Goal: Task Accomplishment & Management: Manage account settings

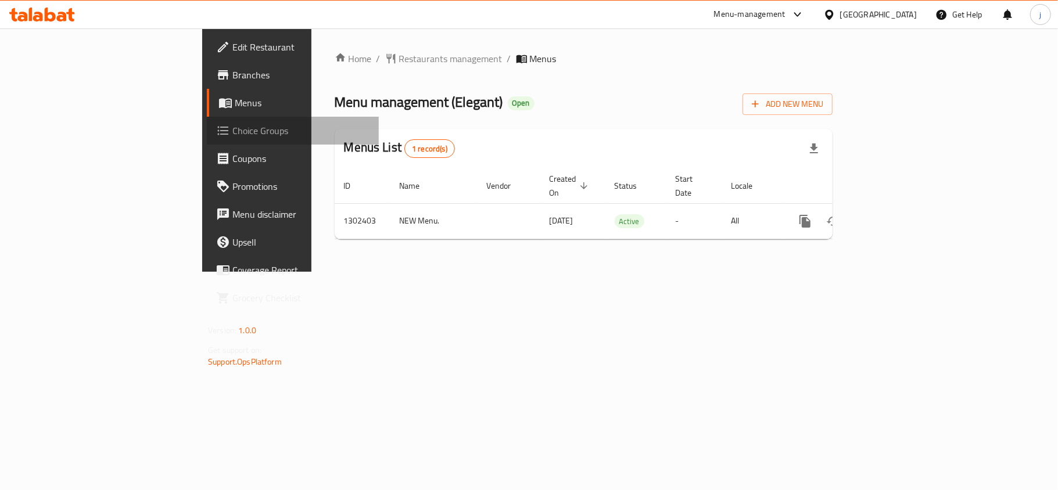
click at [232, 134] on span "Choice Groups" at bounding box center [300, 131] width 137 height 14
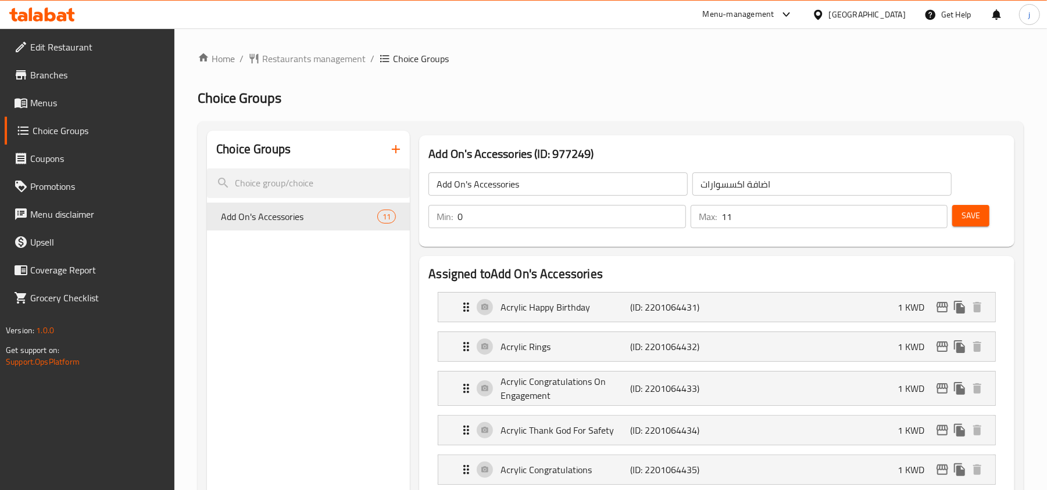
click at [822, 12] on icon at bounding box center [818, 14] width 8 height 10
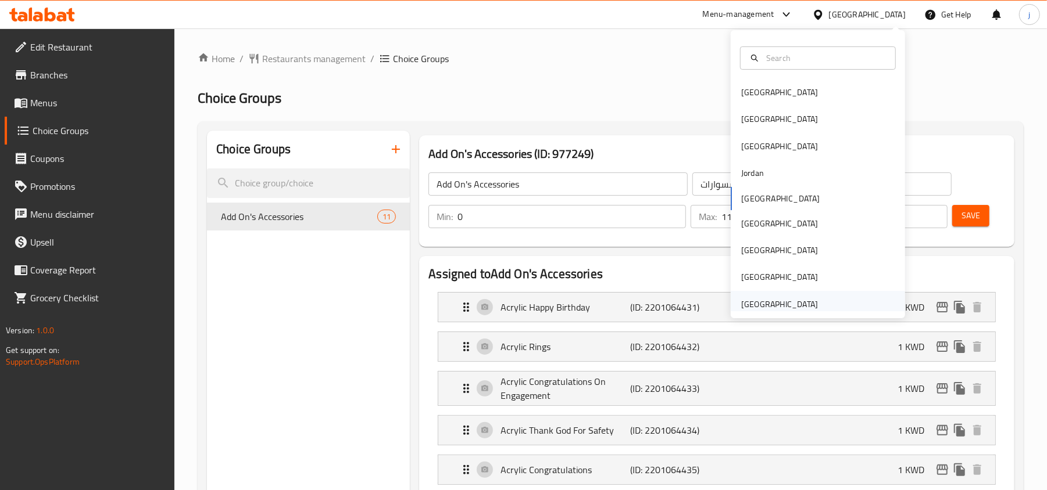
click at [781, 306] on div "[GEOGRAPHIC_DATA]" at bounding box center [779, 304] width 77 height 13
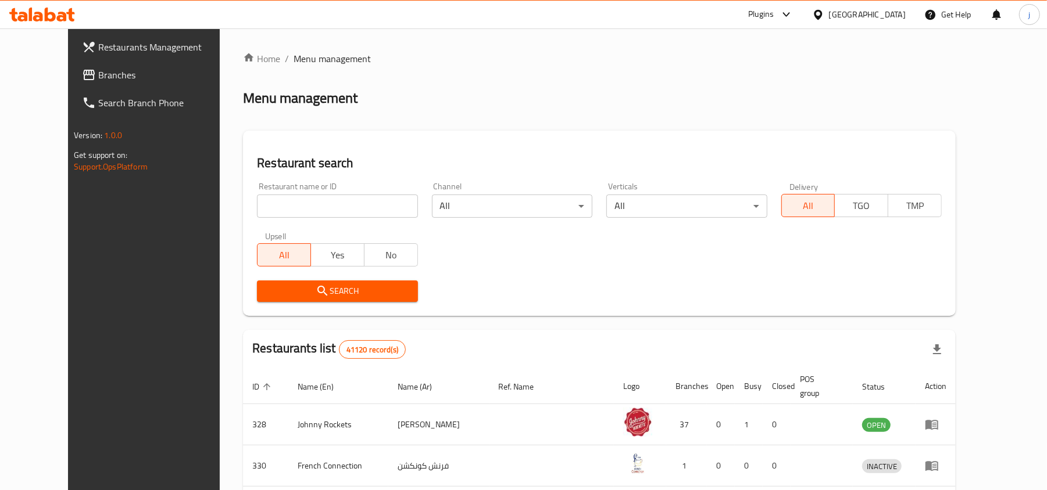
click at [98, 71] on span "Branches" at bounding box center [165, 75] width 135 height 14
